Goal: Answer question/provide support: Share knowledge or assist other users

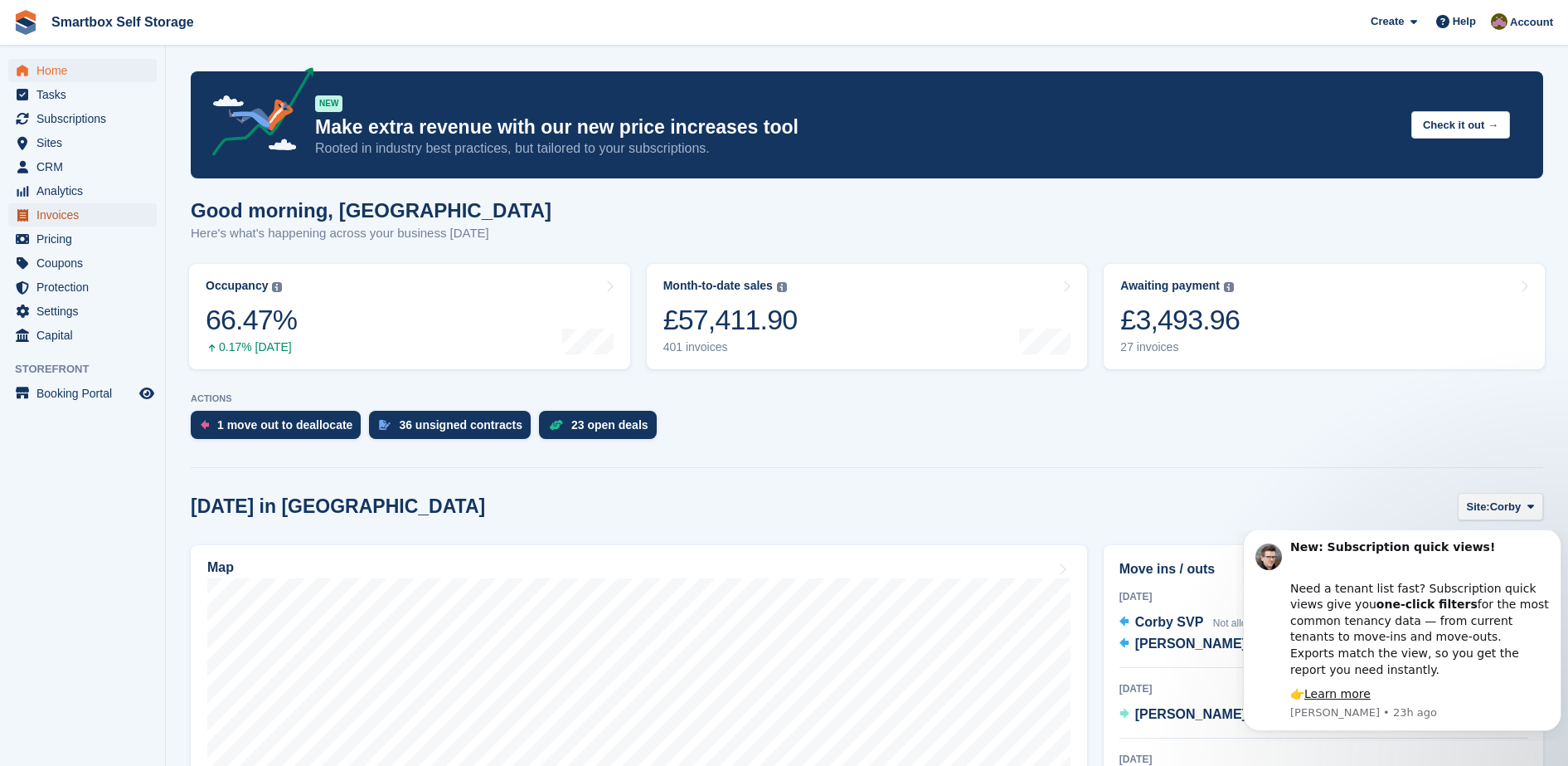
click at [73, 219] on span "Invoices" at bounding box center [86, 214] width 100 height 23
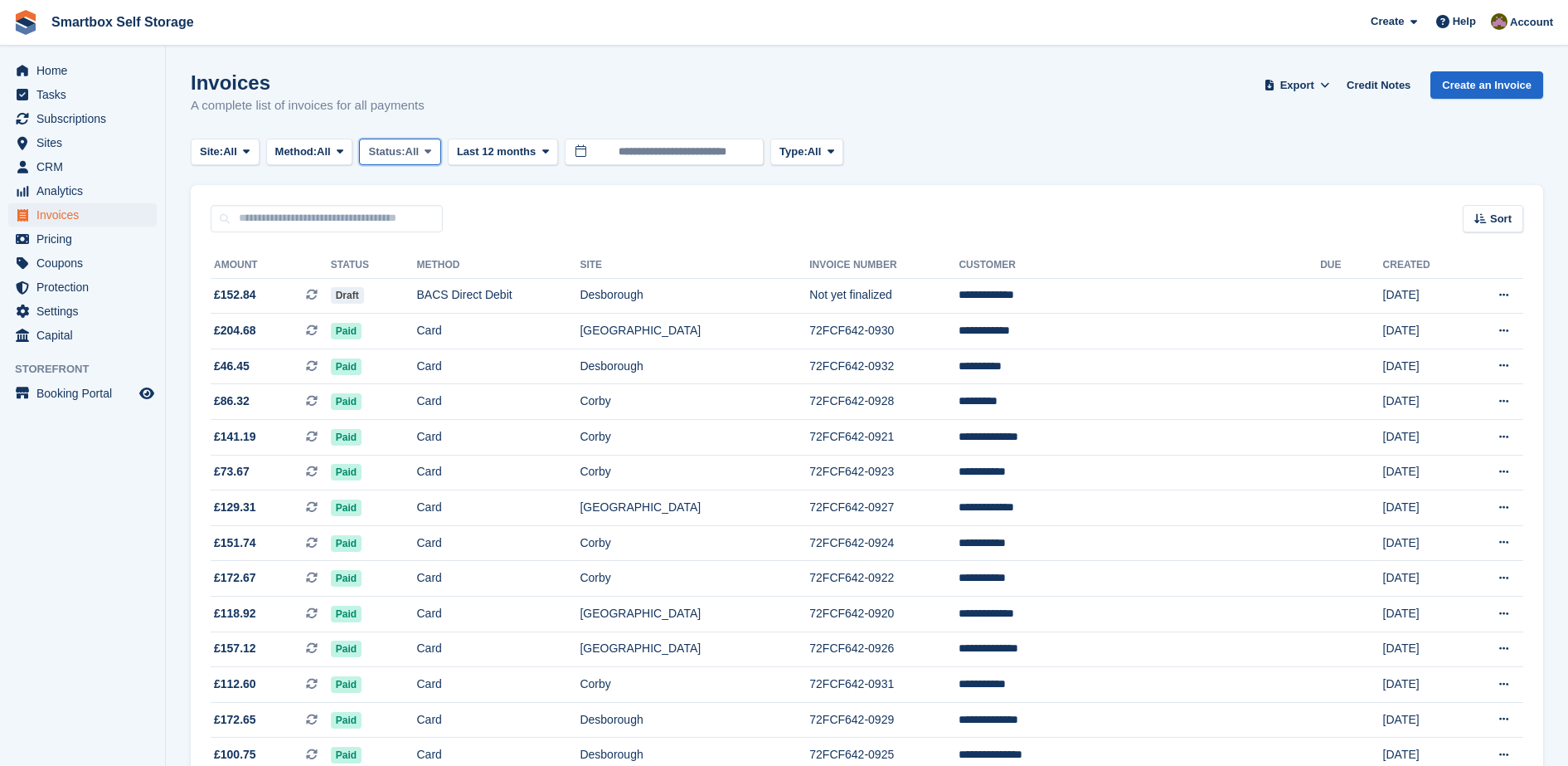
click at [420, 158] on span "All" at bounding box center [412, 152] width 14 height 17
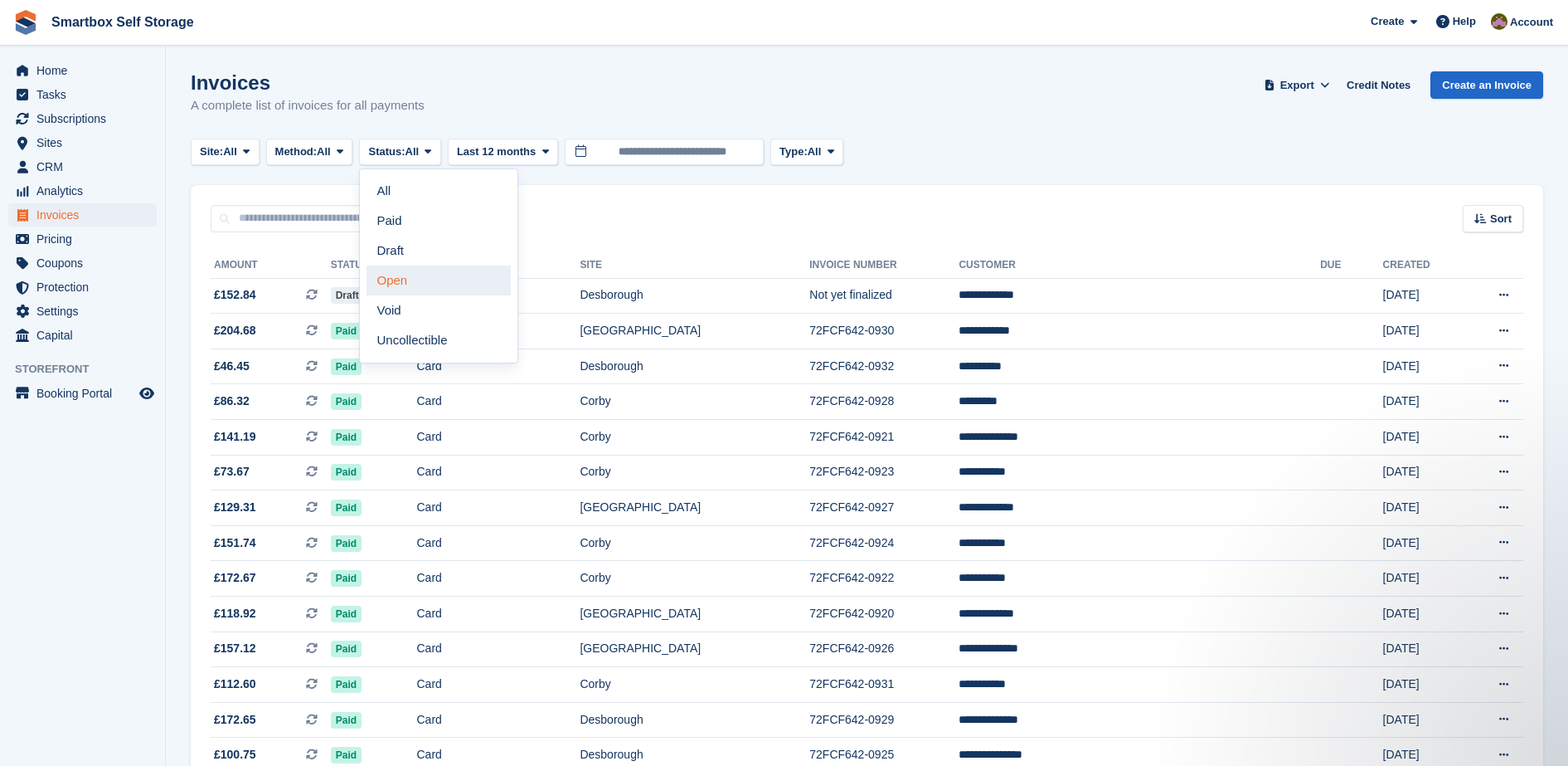
click at [411, 269] on link "Open" at bounding box center [439, 280] width 145 height 30
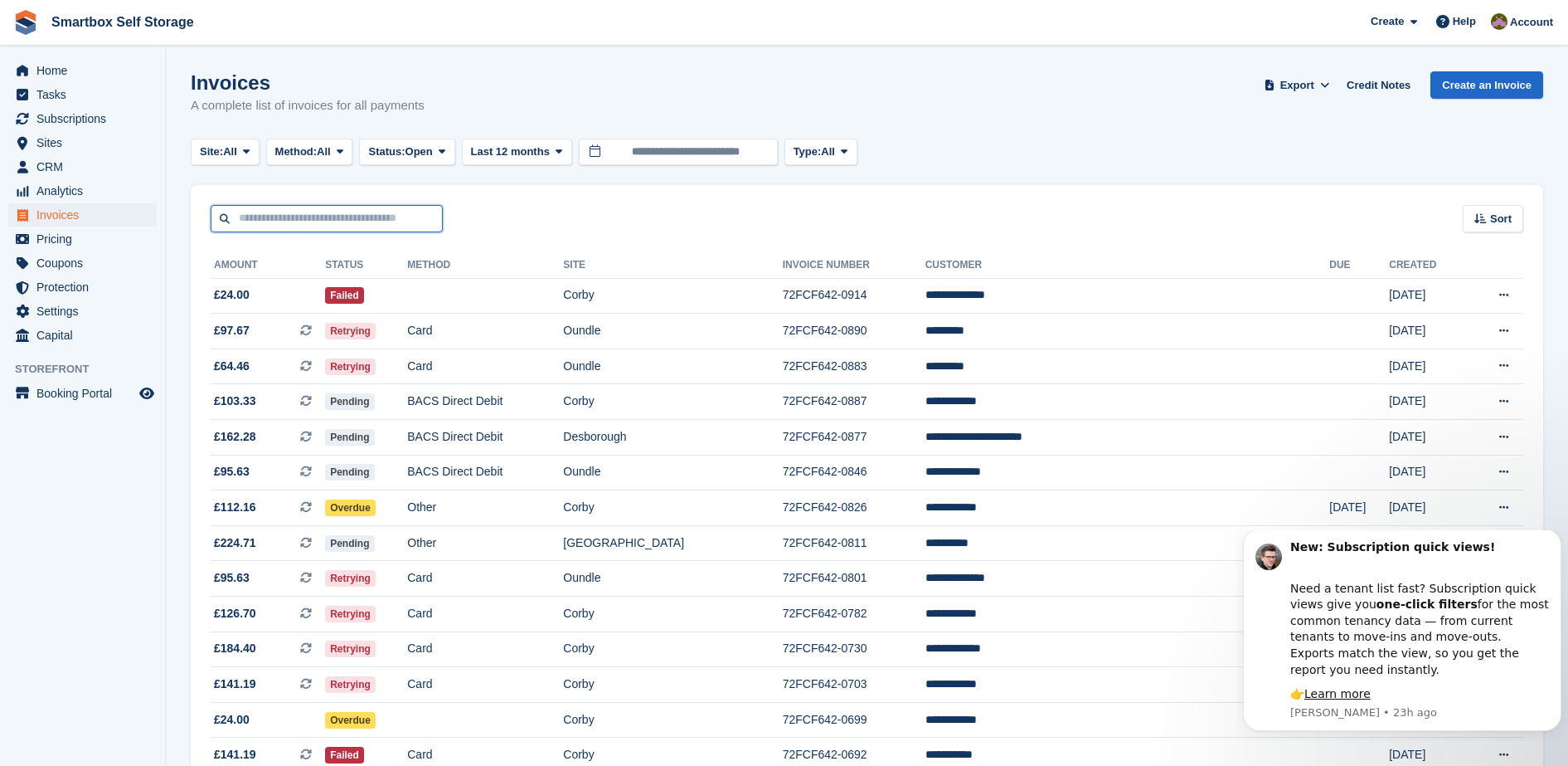
click at [271, 220] on input "text" at bounding box center [326, 218] width 232 height 27
type input "********"
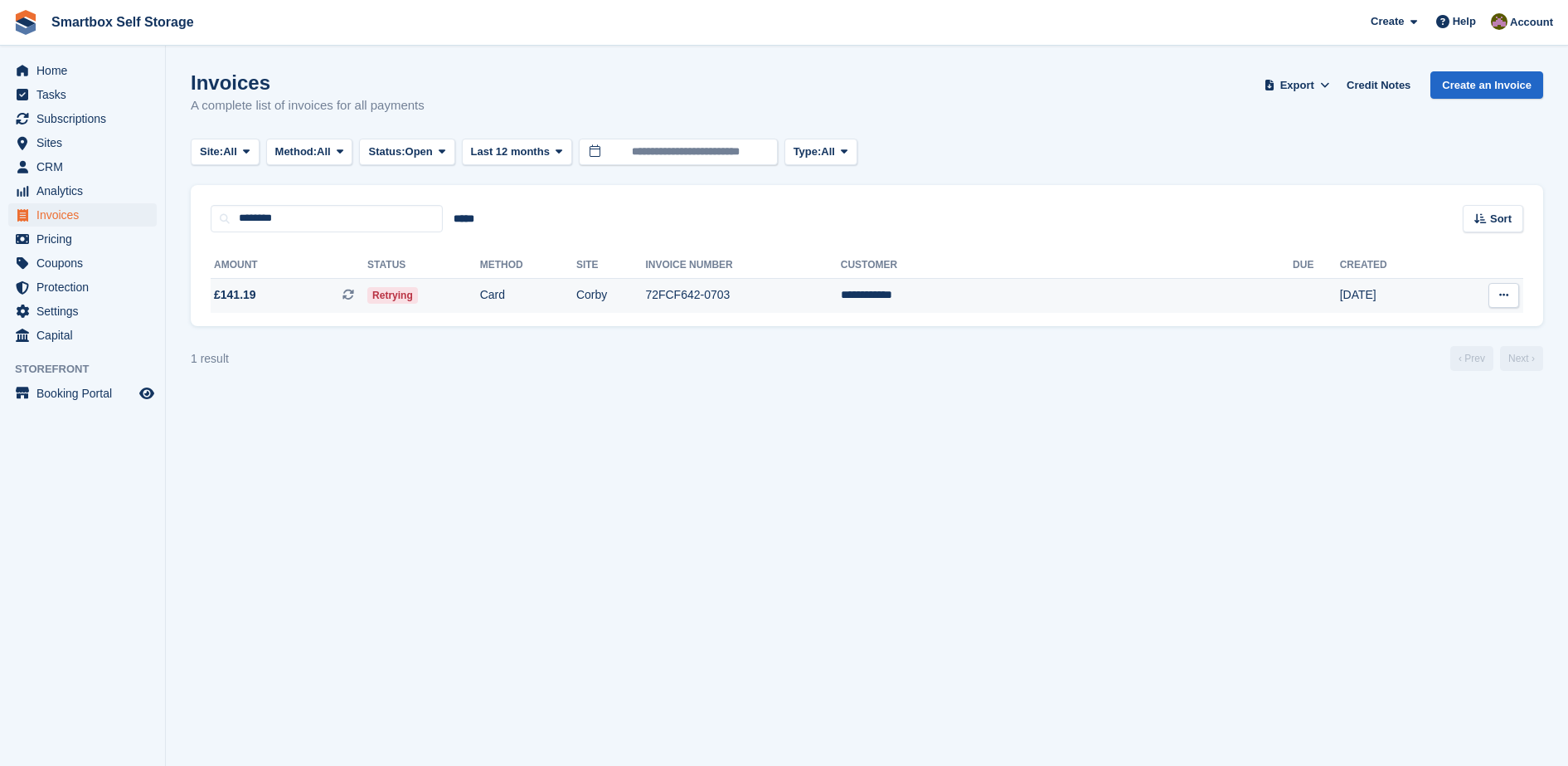
click at [479, 301] on td "Retrying" at bounding box center [424, 295] width 113 height 35
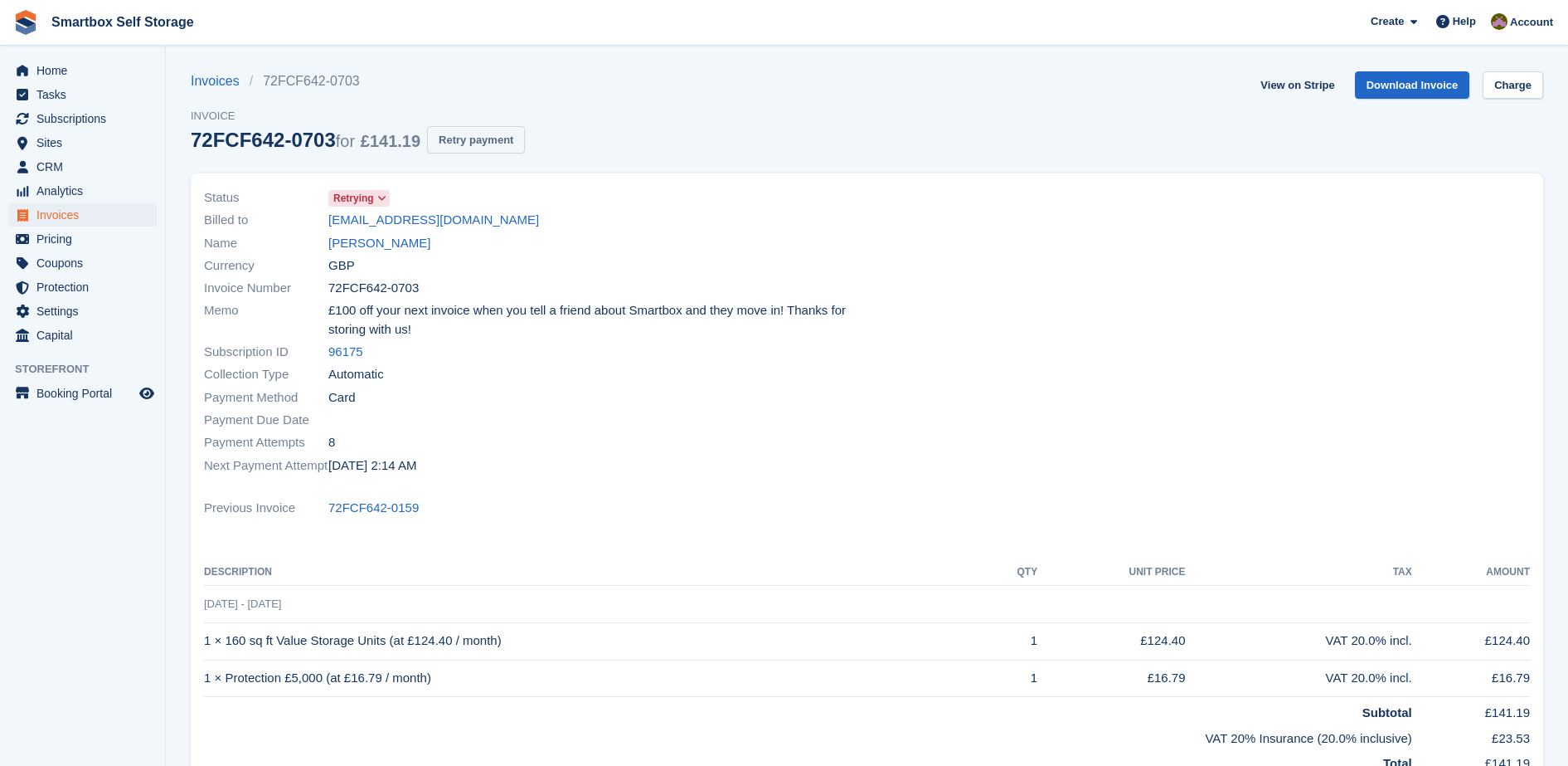
click at [474, 133] on button "Retry payment" at bounding box center [476, 139] width 98 height 27
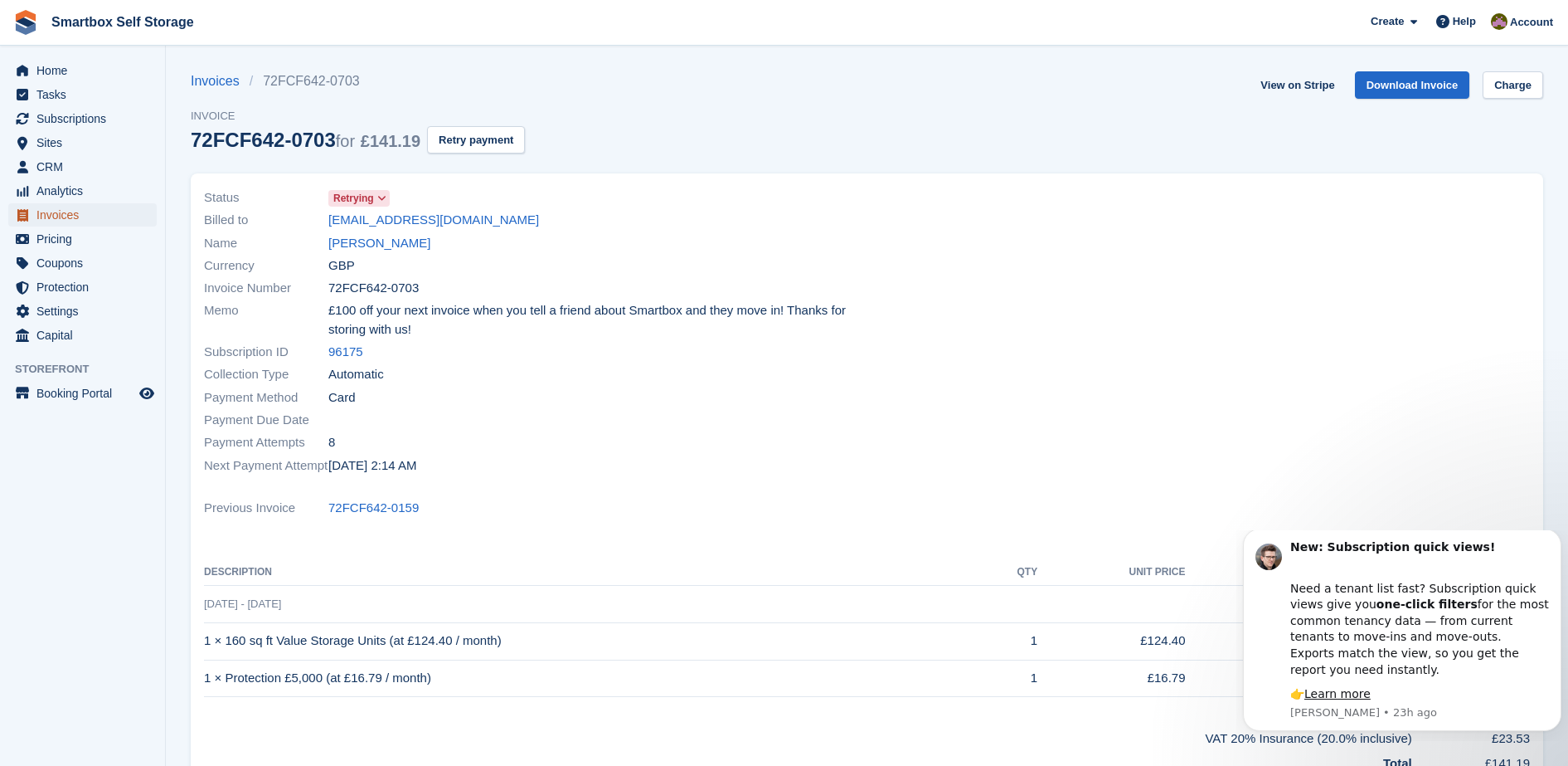
click at [85, 212] on span "Invoices" at bounding box center [86, 214] width 100 height 23
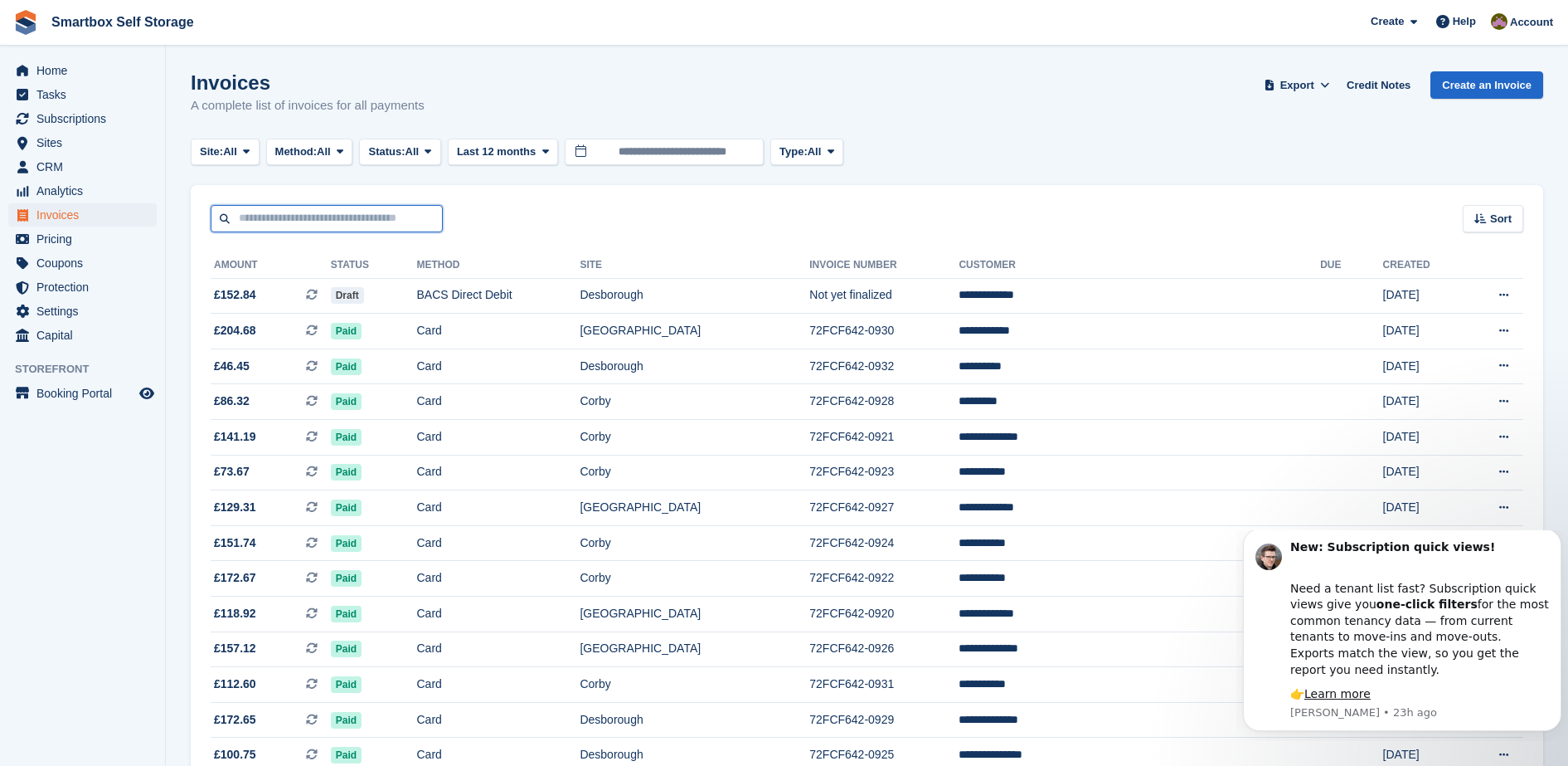
click at [318, 218] on input "text" at bounding box center [326, 218] width 232 height 27
type input "*********"
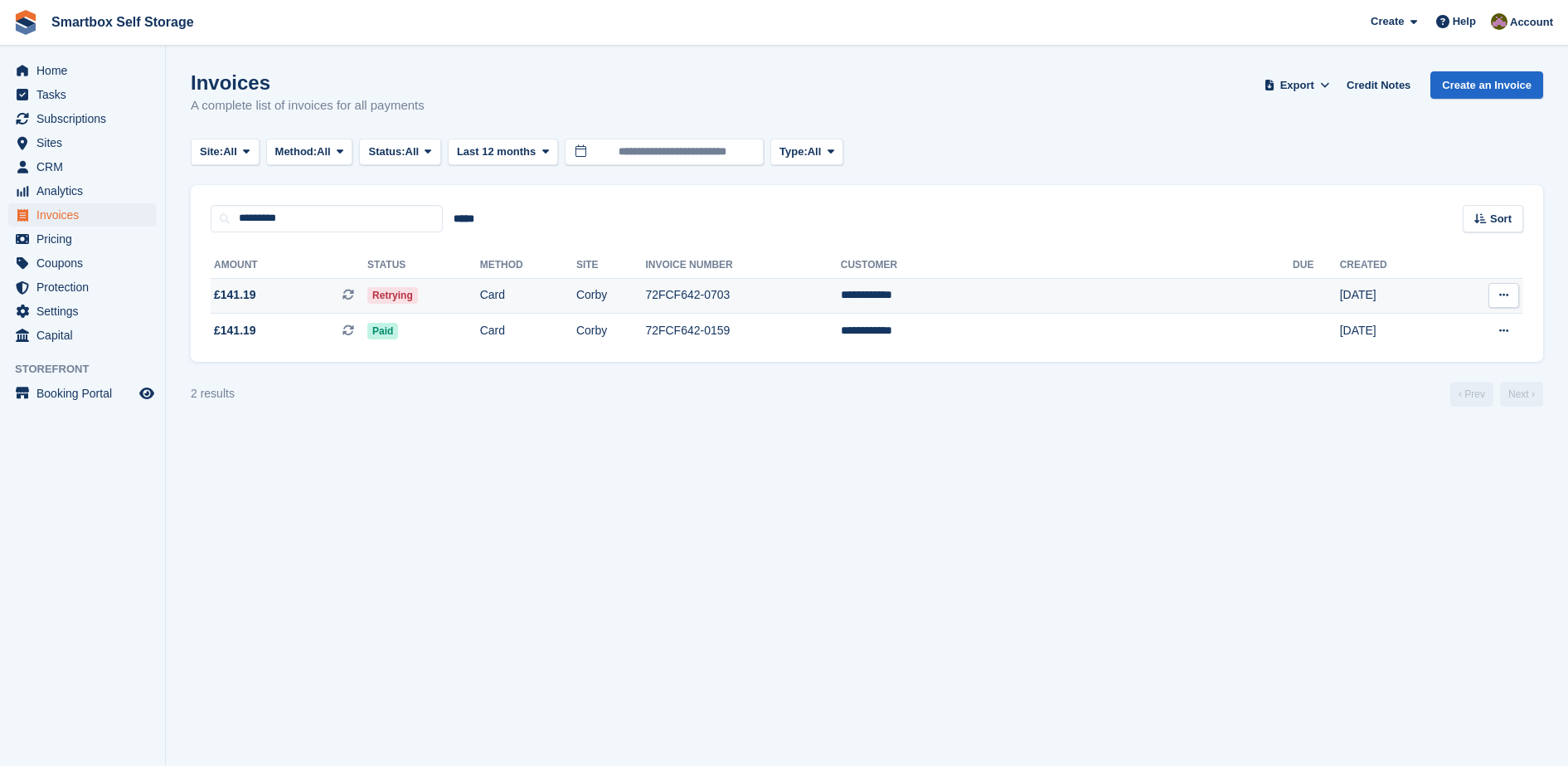
click at [576, 290] on td "Card" at bounding box center [528, 296] width 96 height 36
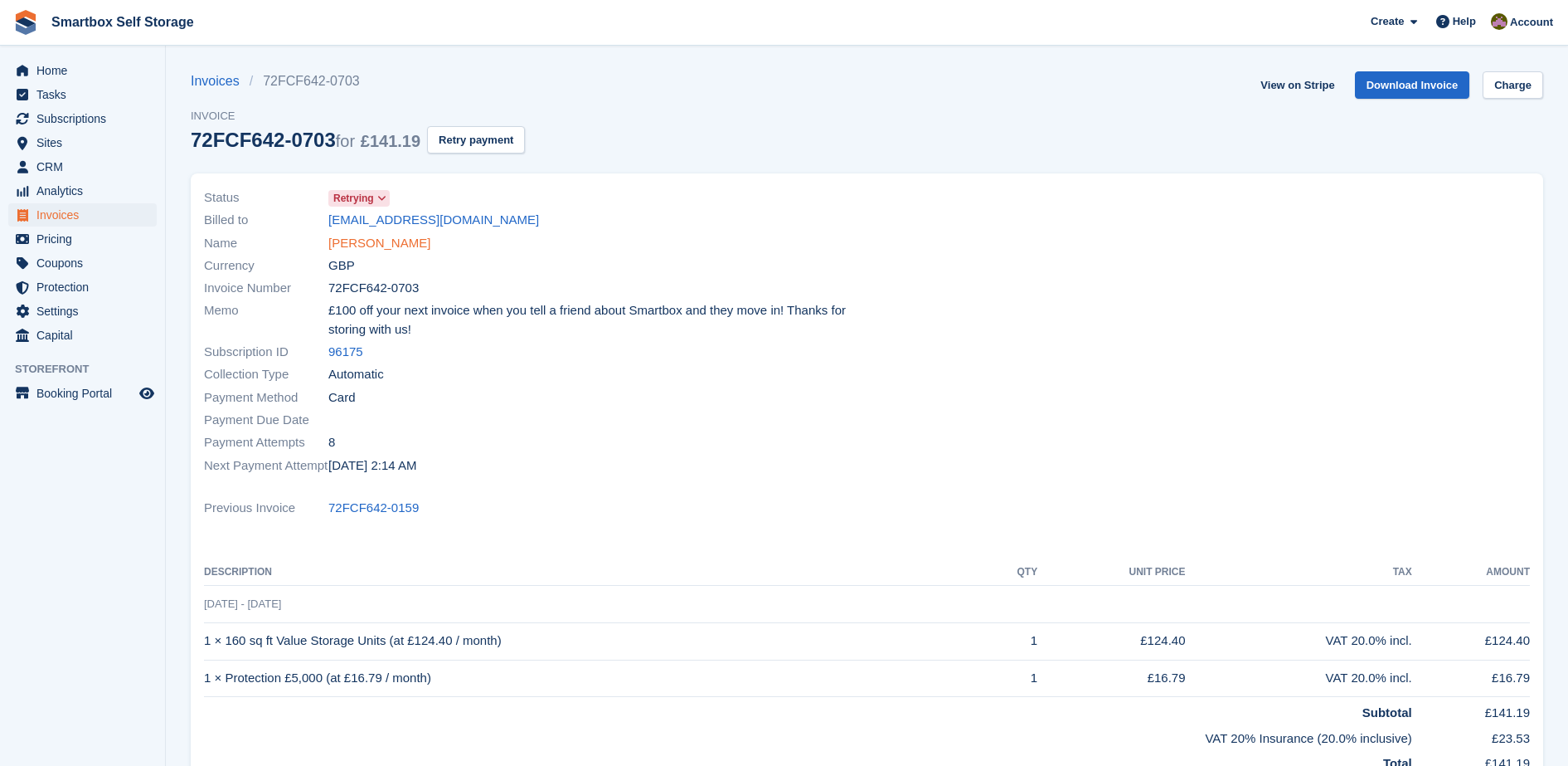
click at [357, 244] on link "[PERSON_NAME]" at bounding box center [380, 243] width 102 height 19
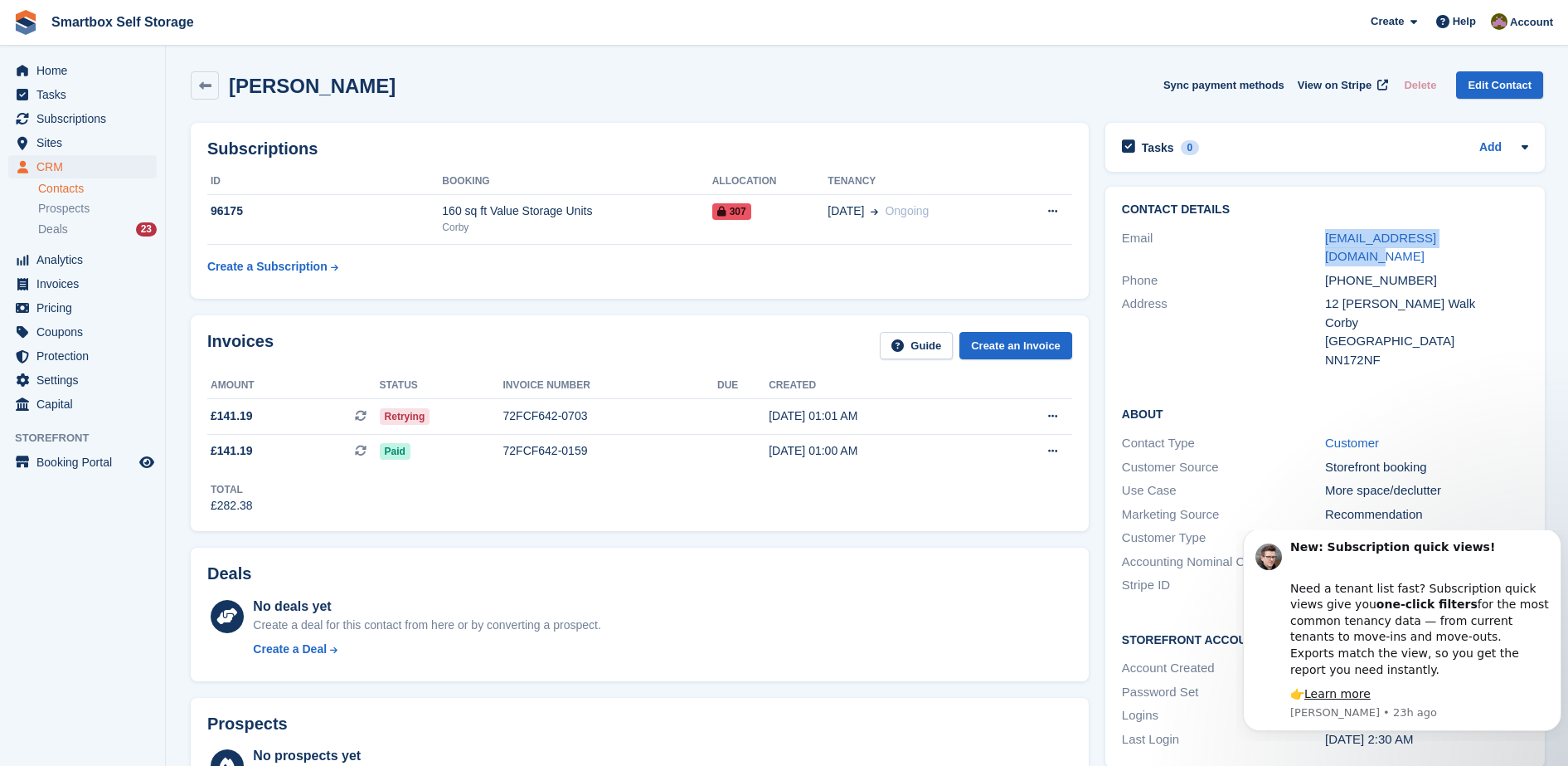
drag, startPoint x: 1483, startPoint y: 240, endPoint x: 1305, endPoint y: 223, distance: 178.8
click at [1305, 223] on div "Contact Details Email sarahrigney13@gmail.com Phone +447352208345 Address 12 Br…" at bounding box center [1326, 288] width 440 height 201
copy div "sarahrigney13@gmail.com"
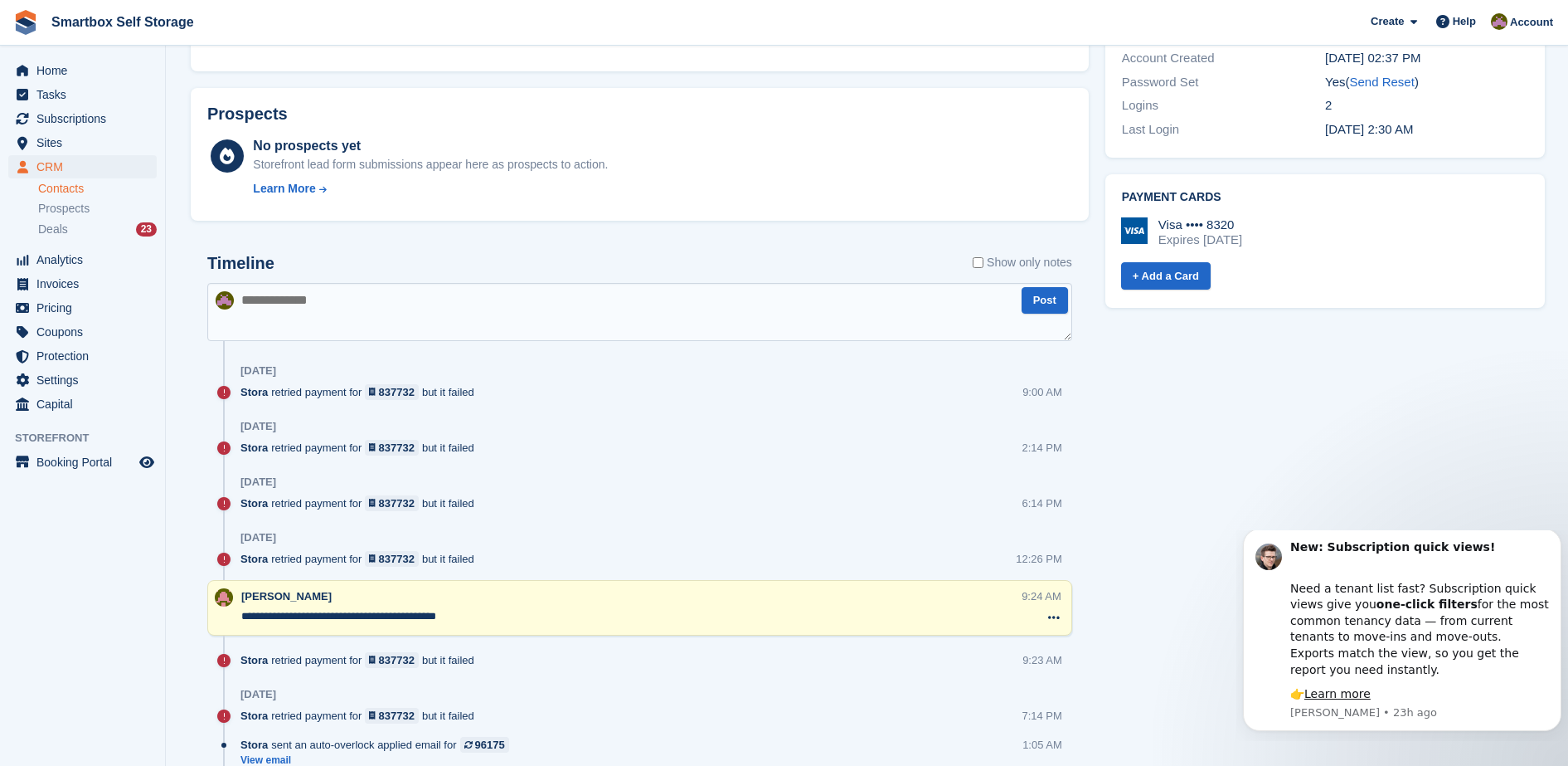
scroll to position [614, 0]
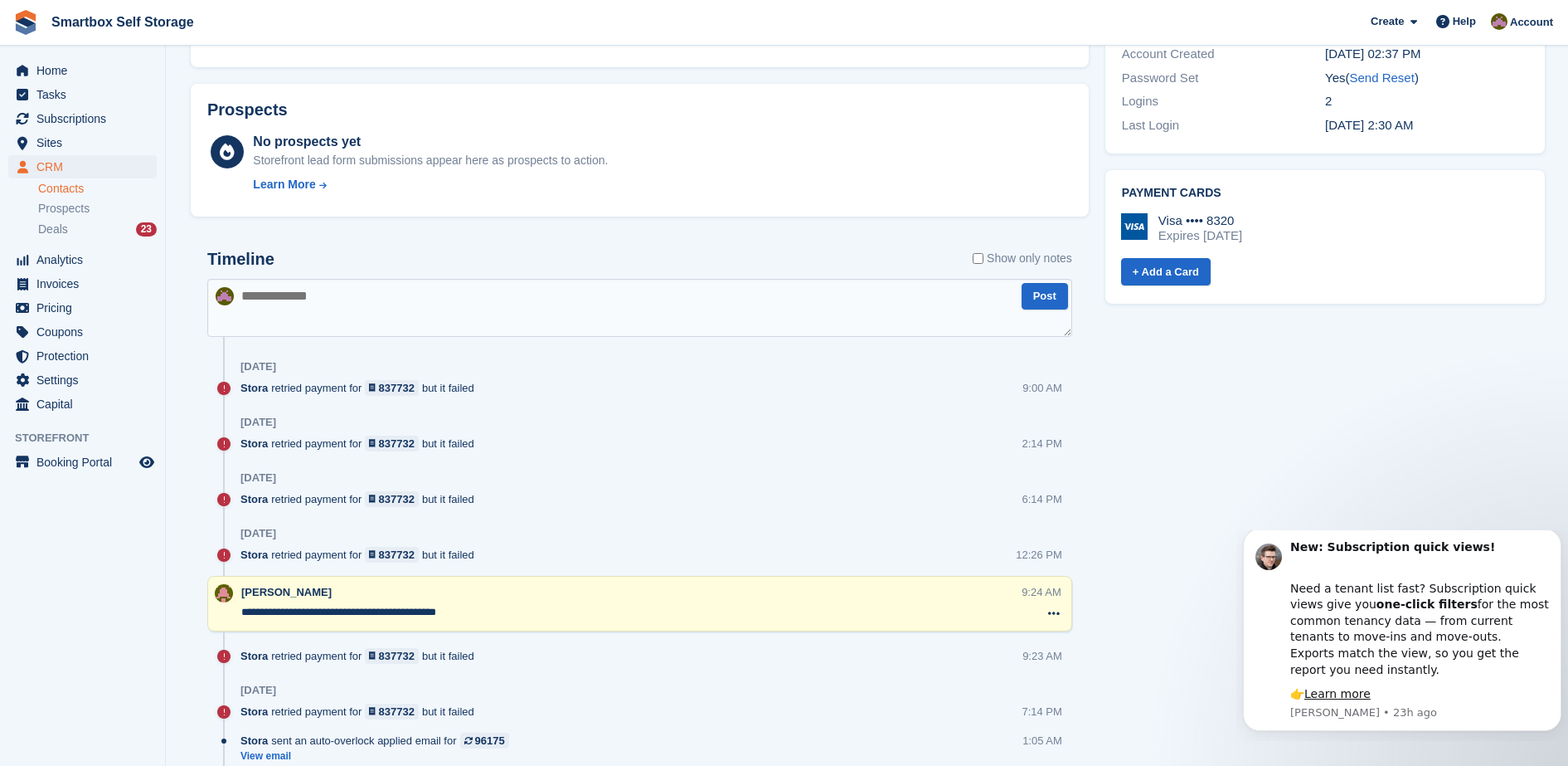
click at [626, 316] on textarea at bounding box center [640, 308] width 865 height 58
type textarea "*"
type textarea "**********"
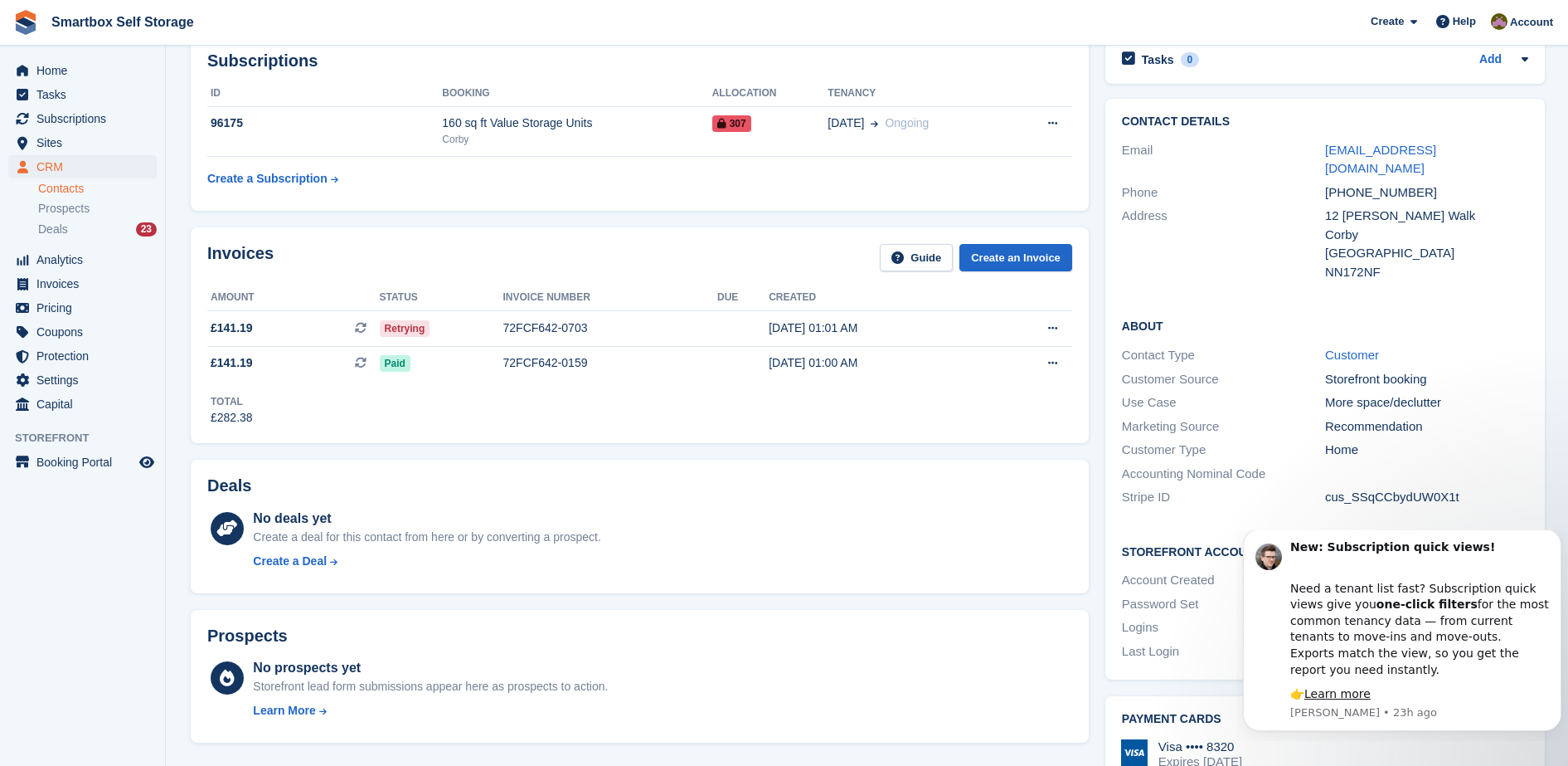
scroll to position [0, 0]
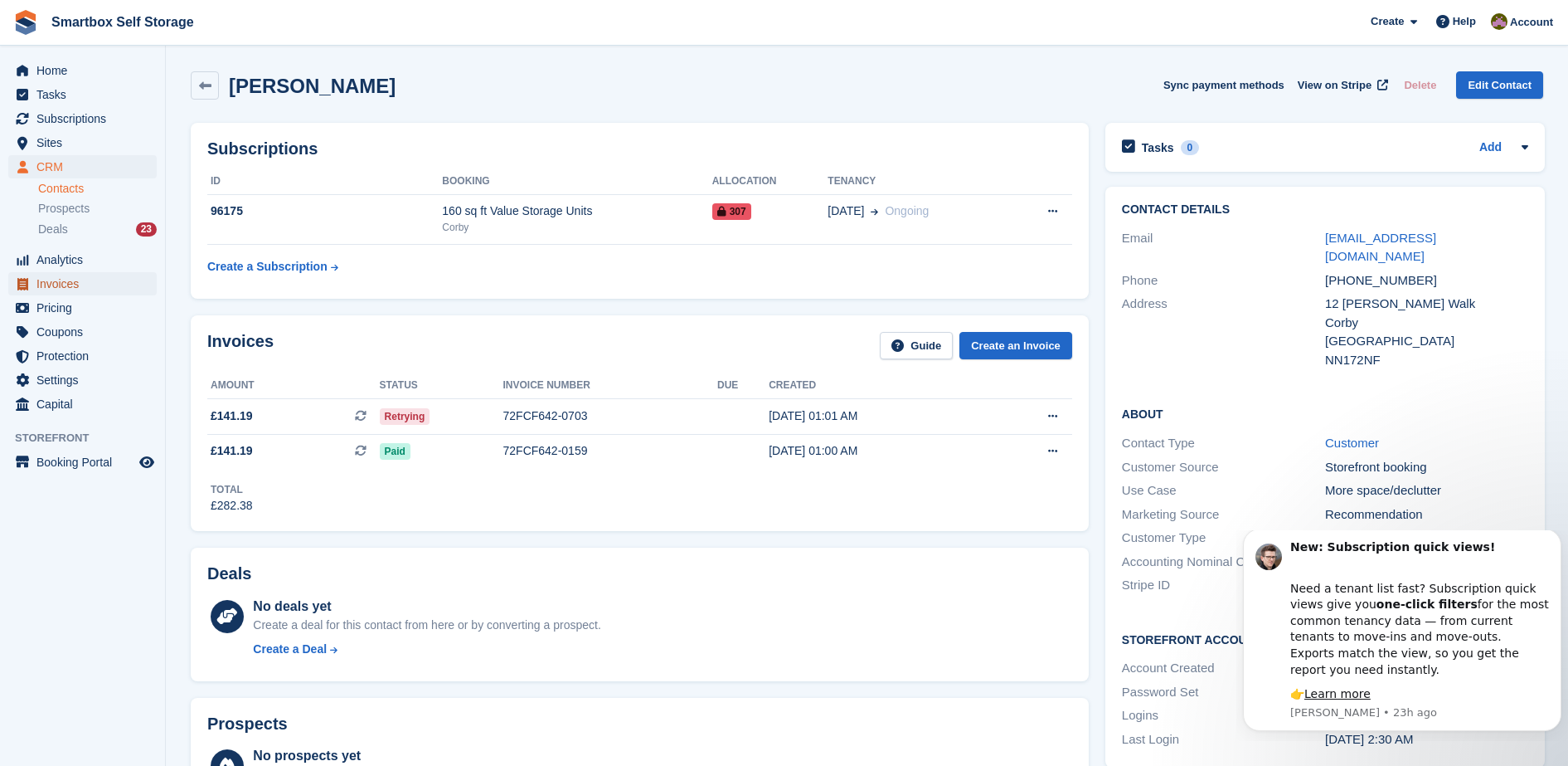
click at [72, 283] on span "Invoices" at bounding box center [86, 284] width 100 height 23
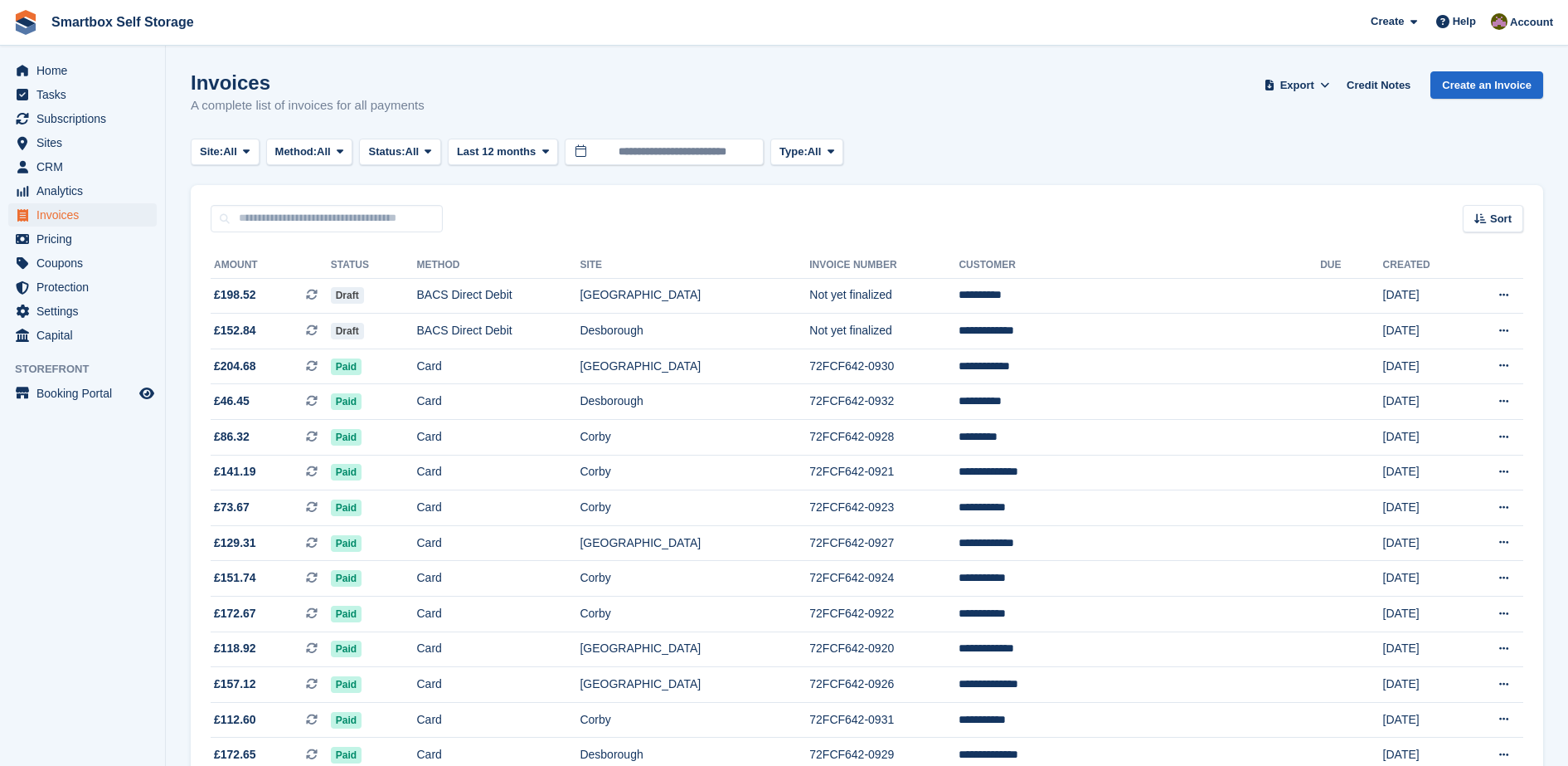
click at [344, 202] on div "Sort Sort by Date created Created (oldest first) Created (newest first)" at bounding box center [867, 209] width 1353 height 47
click at [335, 227] on input "text" at bounding box center [326, 218] width 232 height 27
click at [335, 220] on input "text" at bounding box center [326, 218] width 232 height 27
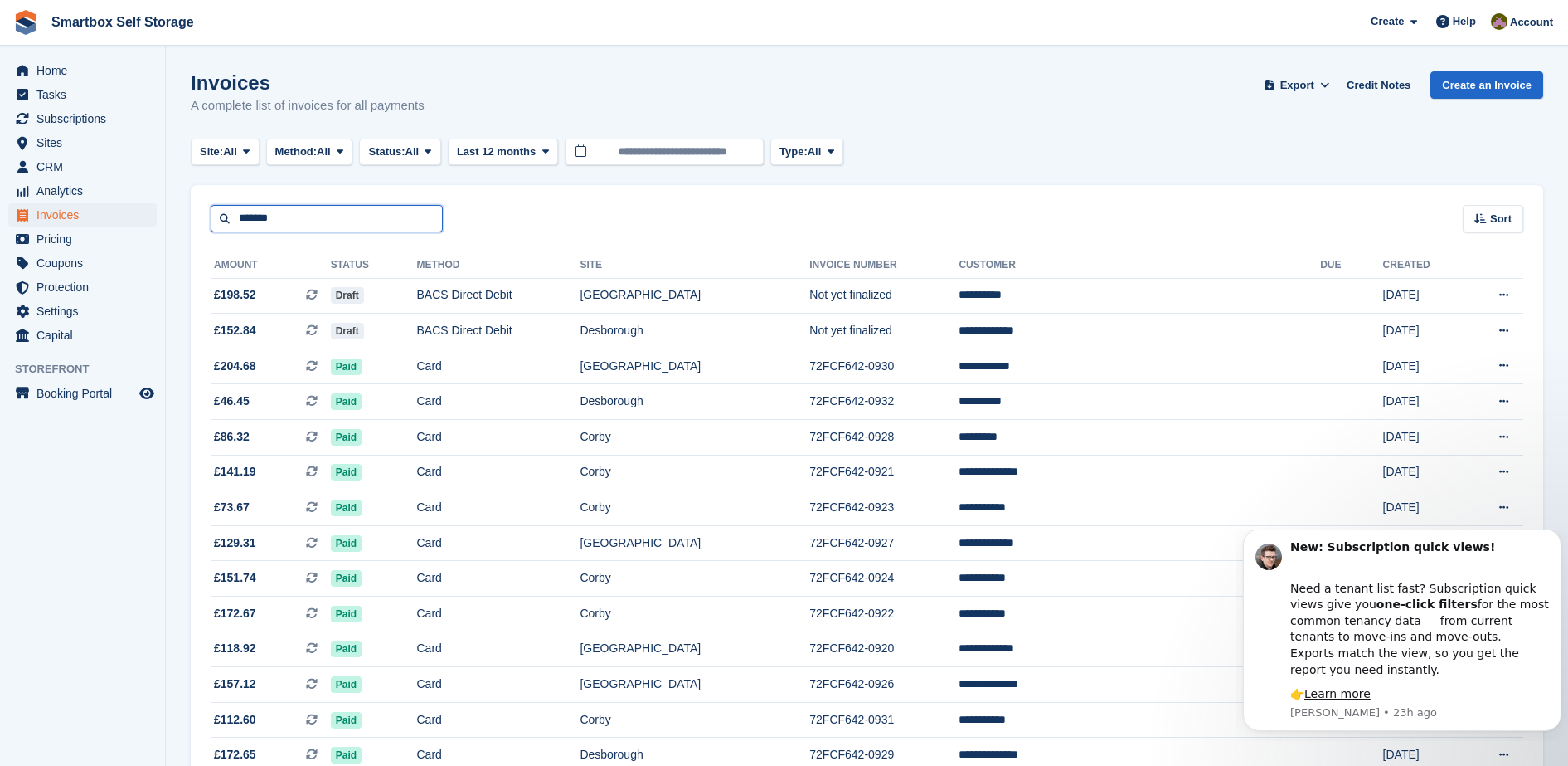
type input "*******"
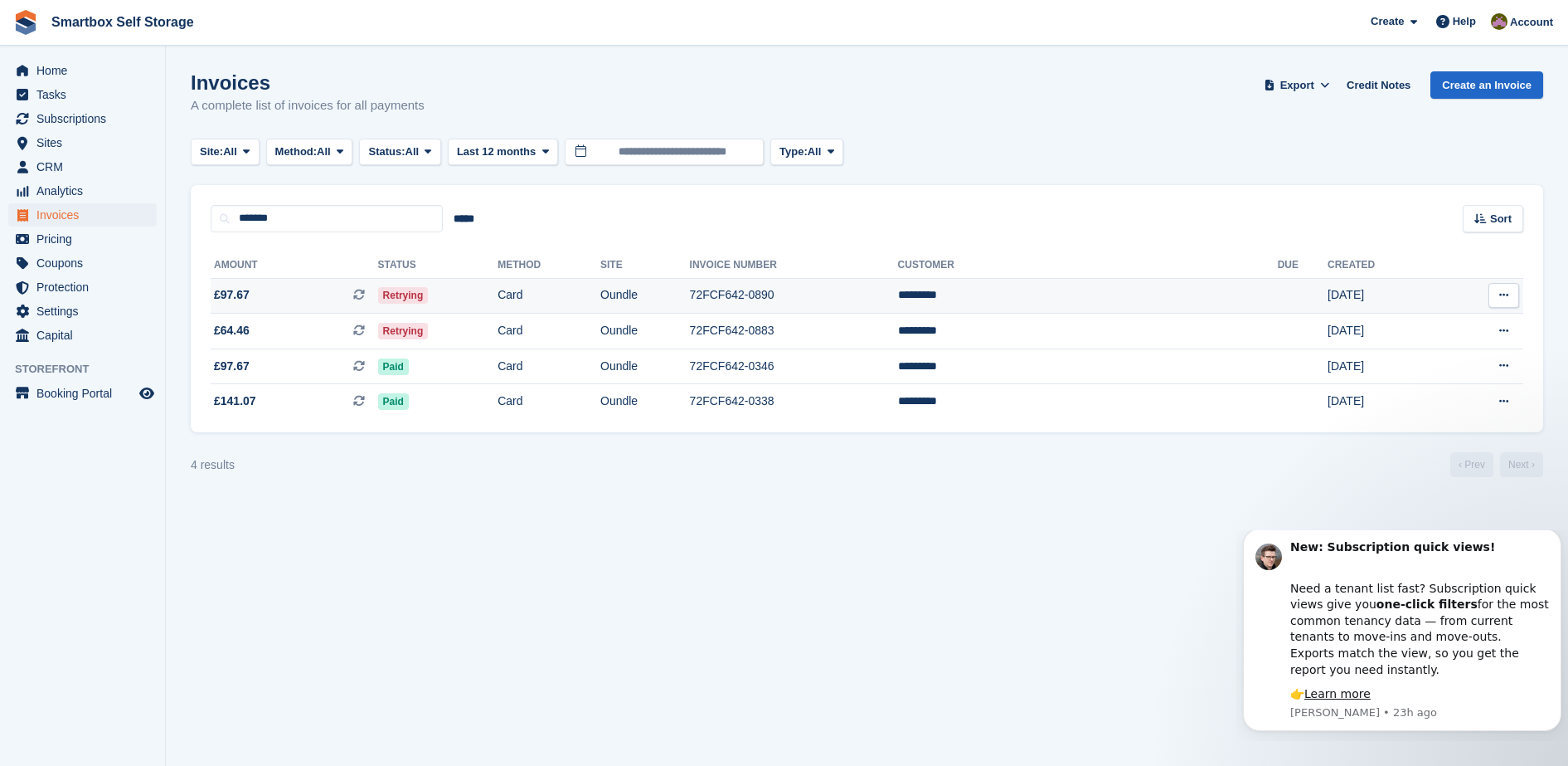
click at [845, 302] on td "72FCF642-0890" at bounding box center [794, 296] width 209 height 36
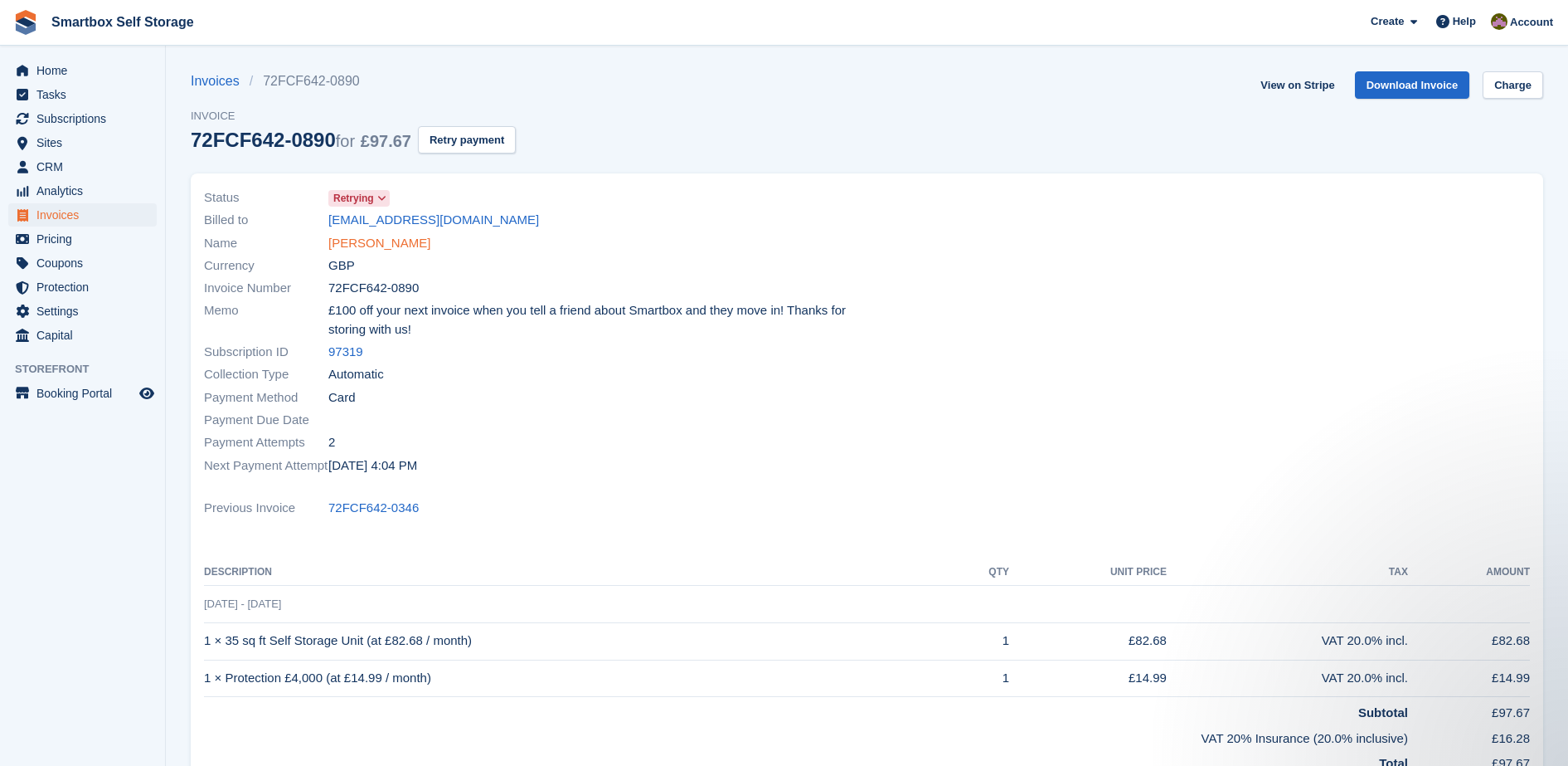
click at [363, 234] on link "[PERSON_NAME]" at bounding box center [380, 243] width 102 height 19
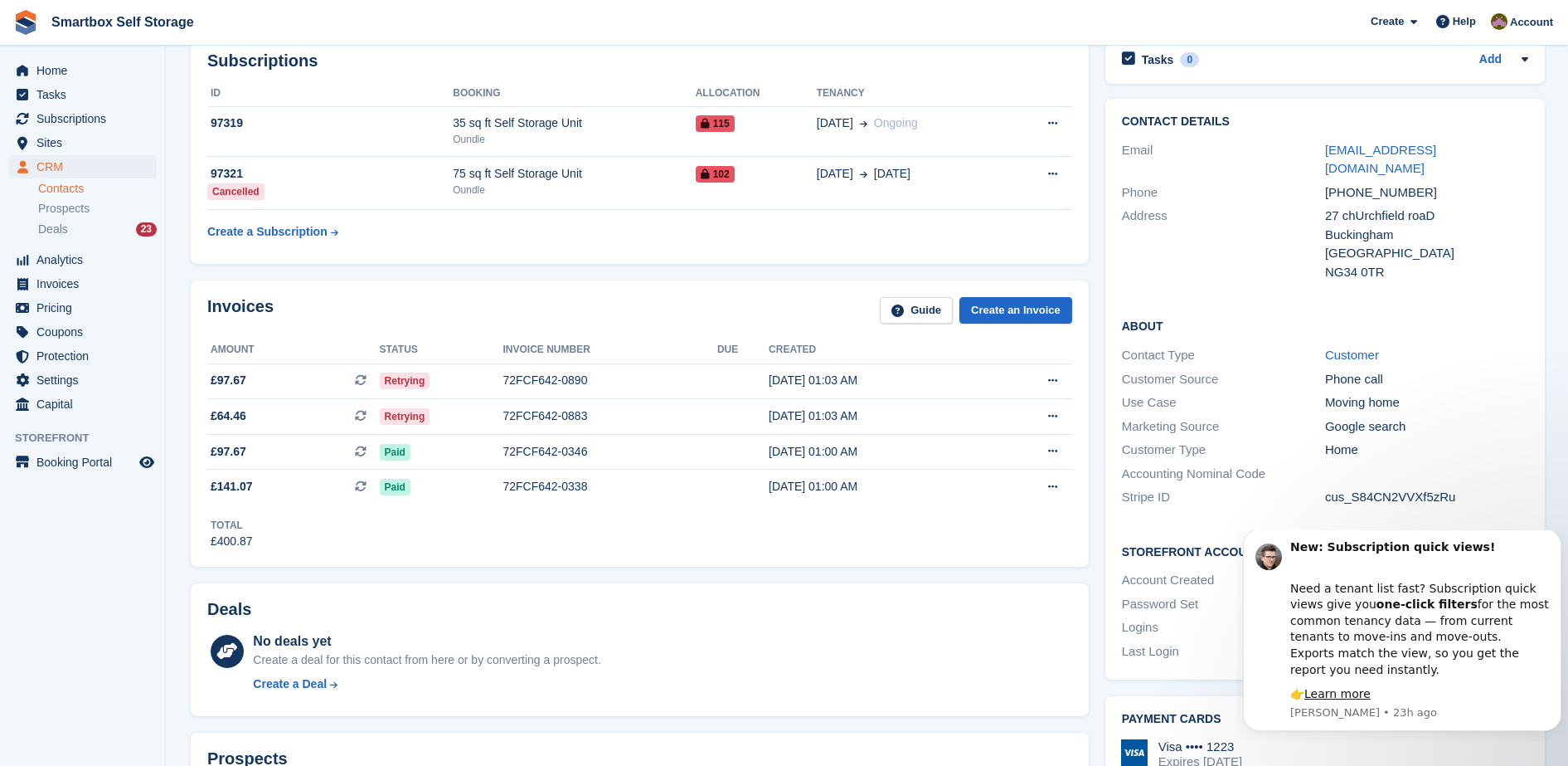
scroll to position [82, 0]
